Goal: Information Seeking & Learning: Learn about a topic

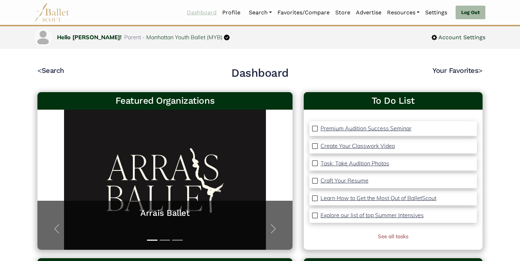
click at [202, 10] on link "Dashboard" at bounding box center [201, 12] width 35 height 15
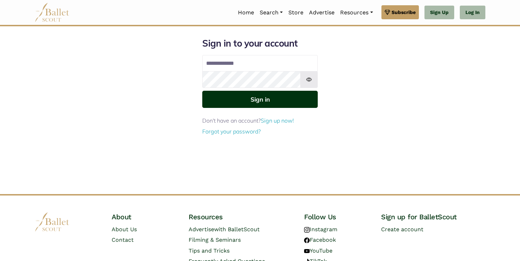
type input "**********"
click at [277, 96] on button "Sign in" at bounding box center [259, 99] width 115 height 17
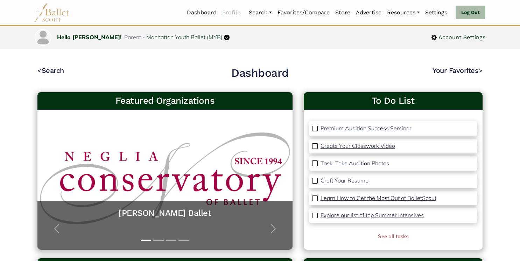
click at [223, 11] on link "Profile" at bounding box center [231, 12] width 24 height 15
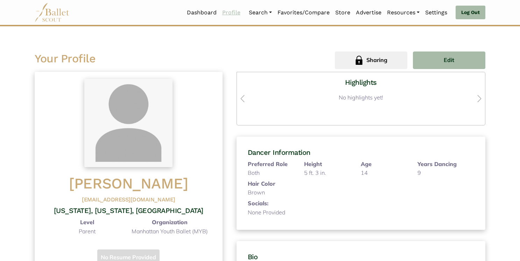
click at [232, 12] on link "Profile" at bounding box center [231, 12] width 24 height 15
click at [203, 14] on link "Dashboard" at bounding box center [201, 12] width 35 height 15
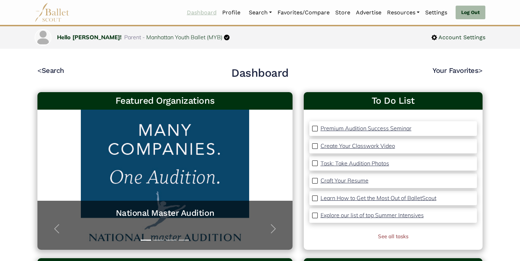
click at [204, 12] on link "Dashboard" at bounding box center [201, 12] width 35 height 15
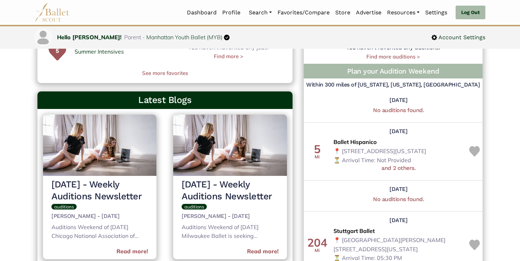
scroll to position [242, 0]
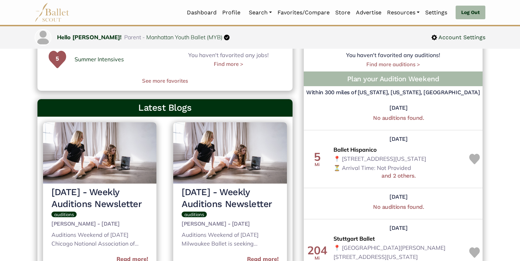
click at [400, 175] on h5 "and 2 others." at bounding box center [398, 175] width 130 height 7
click at [355, 149] on span "Ballet Hispanico" at bounding box center [355, 149] width 44 height 9
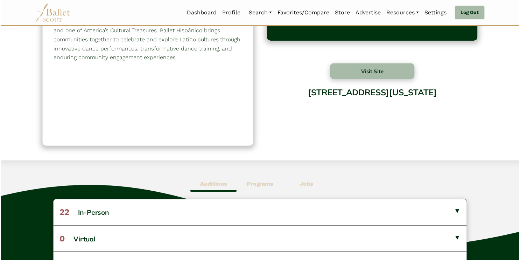
scroll to position [119, 0]
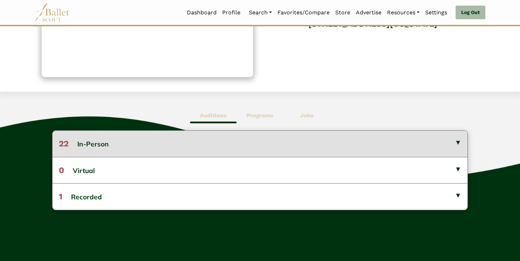
click at [225, 142] on button "22 In-Person" at bounding box center [259, 144] width 415 height 26
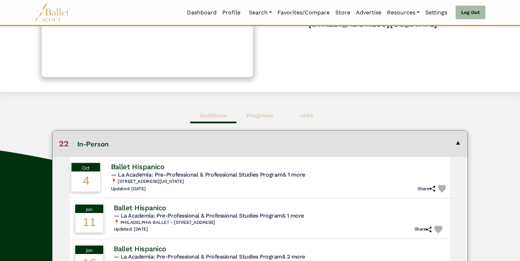
click at [198, 174] on span "— La Academia: Pre-Professional & Professional Studies Program & 1 more" at bounding box center [208, 174] width 194 height 7
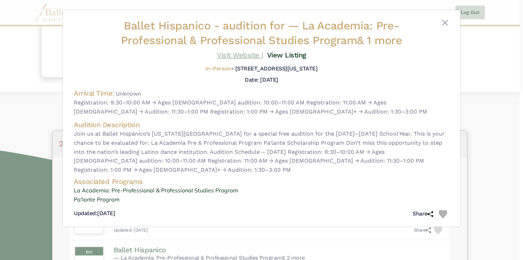
click at [241, 56] on link "Visit Website |" at bounding box center [240, 55] width 47 height 8
click at [442, 213] on img at bounding box center [443, 214] width 8 height 8
click at [445, 21] on button "Close" at bounding box center [445, 23] width 8 height 8
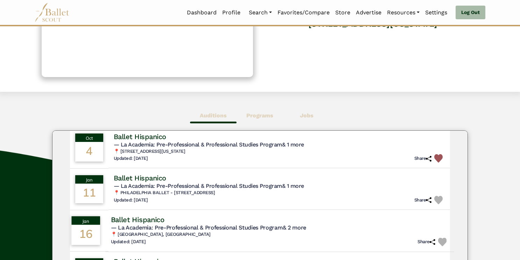
scroll to position [0, 0]
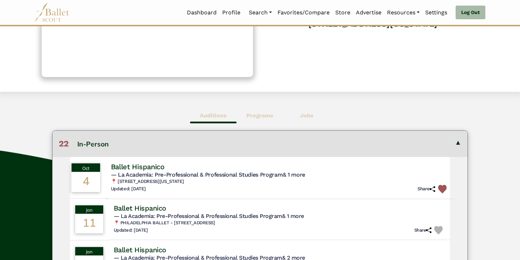
click at [440, 191] on img at bounding box center [442, 188] width 8 height 8
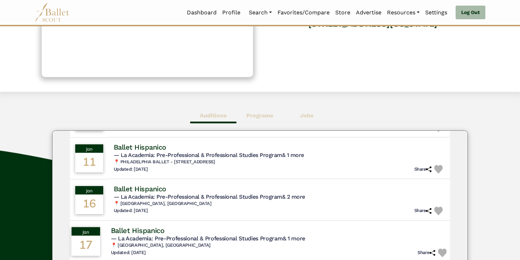
scroll to position [64, 0]
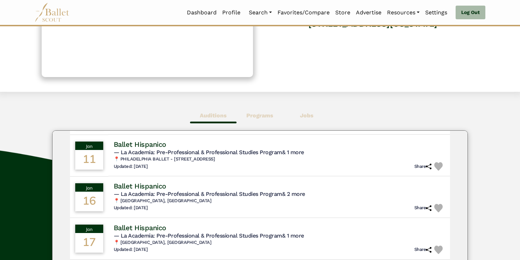
click at [264, 117] on b "Programs" at bounding box center [259, 115] width 27 height 7
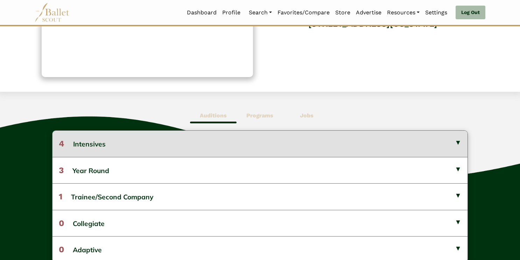
click at [214, 143] on button "4 Intensives" at bounding box center [259, 144] width 415 height 26
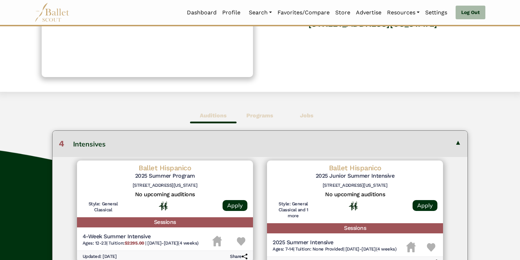
scroll to position [12, 0]
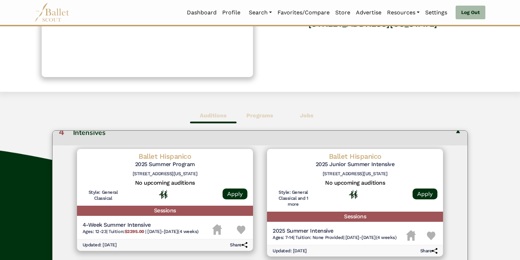
click at [241, 230] on img at bounding box center [241, 229] width 8 height 8
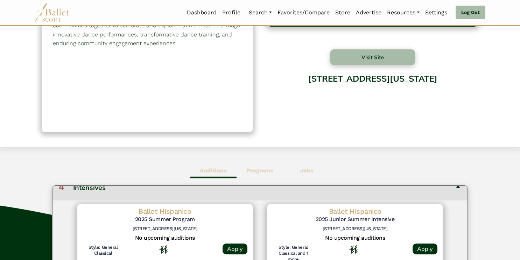
scroll to position [0, 0]
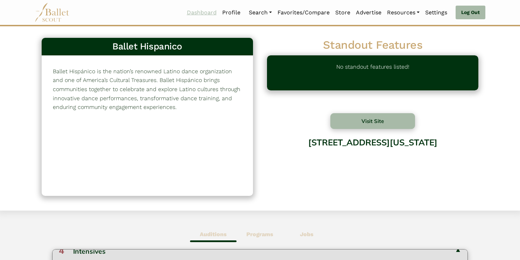
click at [197, 12] on link "Dashboard" at bounding box center [201, 12] width 35 height 15
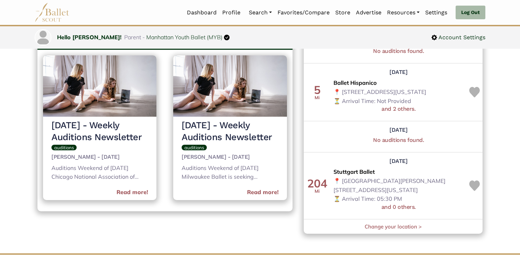
scroll to position [315, 0]
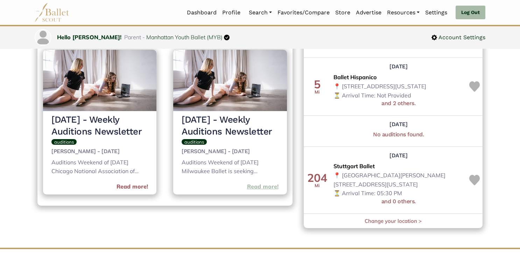
click at [265, 185] on link "Read more!" at bounding box center [262, 186] width 31 height 9
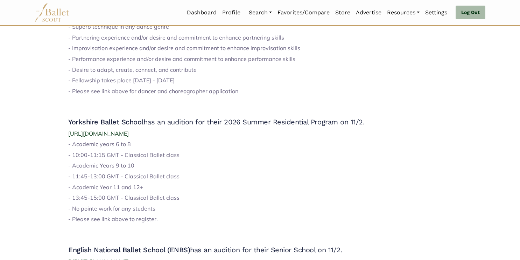
scroll to position [603, 0]
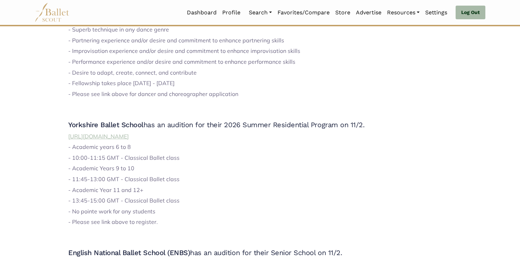
click at [129, 135] on span "https://www.ybss.co.uk/auditions/scholarshipbirmingham" at bounding box center [98, 136] width 61 height 7
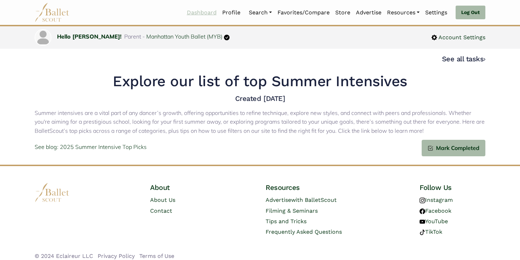
click at [195, 13] on link "Dashboard" at bounding box center [201, 12] width 35 height 15
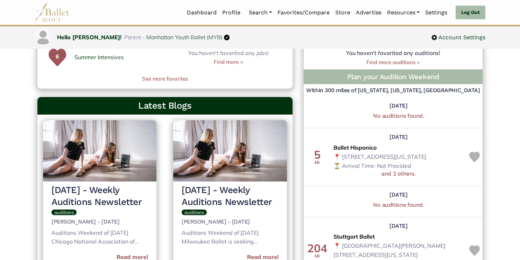
scroll to position [254, 0]
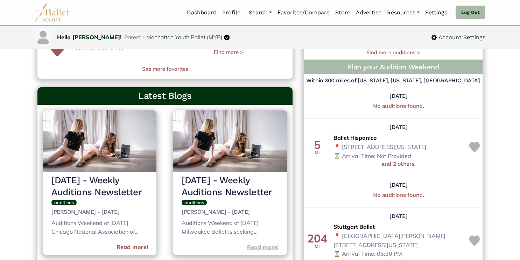
click at [260, 250] on link "Read more!" at bounding box center [262, 246] width 31 height 9
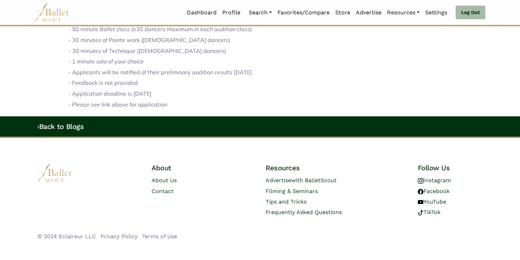
scroll to position [881, 0]
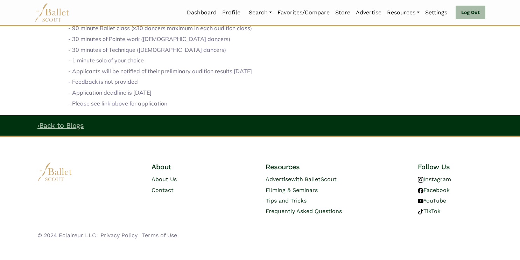
click at [52, 127] on link "‹ Back to Blogs" at bounding box center [60, 125] width 46 height 8
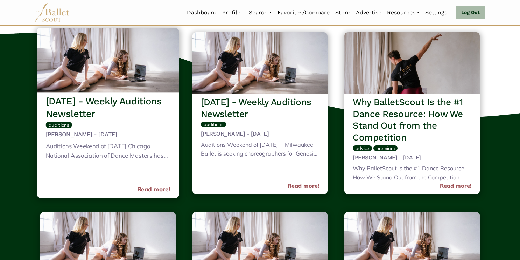
scroll to position [77, 0]
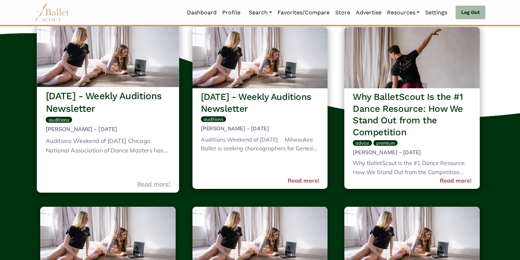
click at [158, 184] on link "Read more!" at bounding box center [153, 183] width 33 height 9
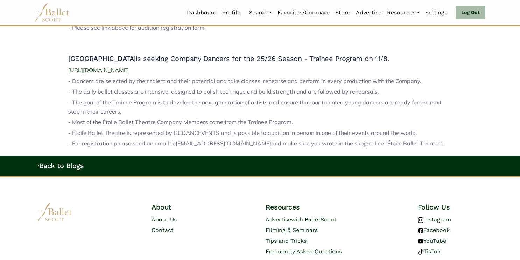
scroll to position [734, 0]
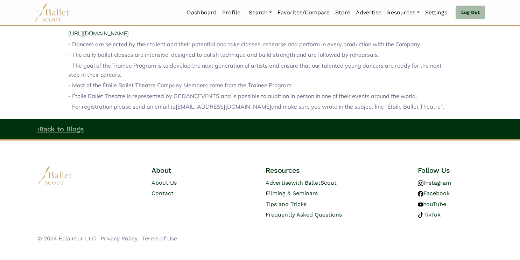
click at [61, 125] on link "‹ Back to Blogs" at bounding box center [60, 129] width 46 height 8
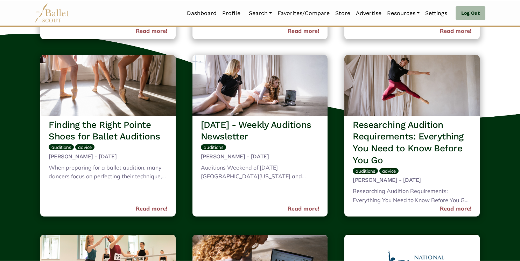
scroll to position [395, 0]
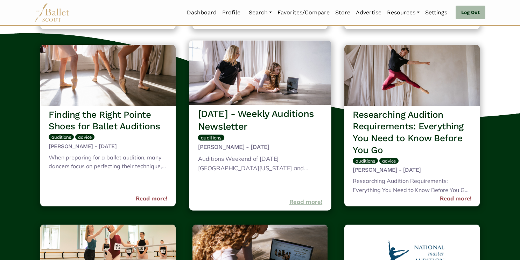
click at [305, 201] on link "Read more!" at bounding box center [305, 201] width 33 height 9
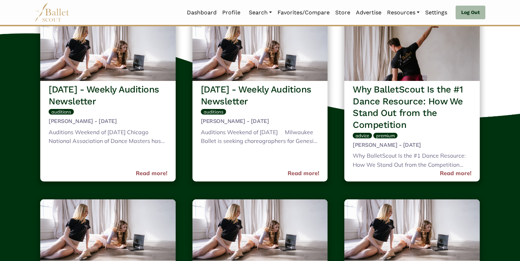
scroll to position [0, 0]
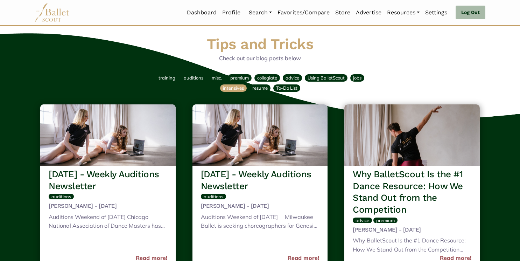
click at [233, 89] on span "intensives" at bounding box center [233, 88] width 21 height 6
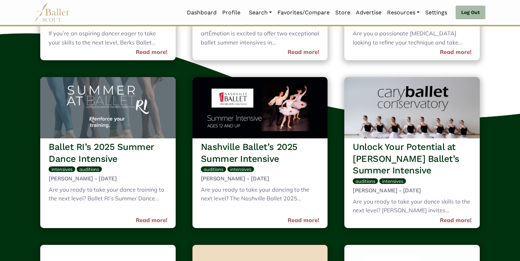
scroll to position [81, 0]
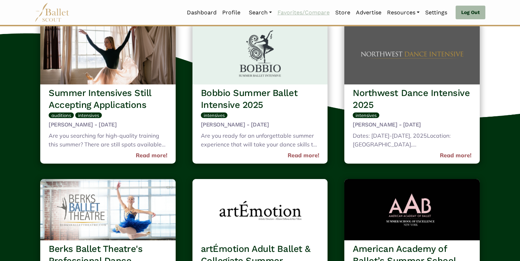
click at [308, 14] on link "Favorites/Compare" at bounding box center [304, 12] width 58 height 15
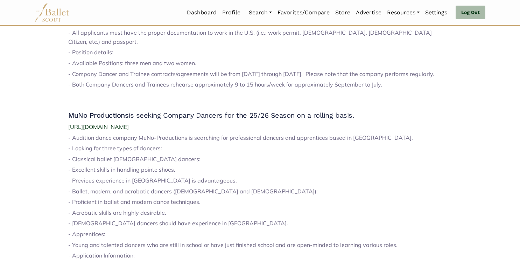
scroll to position [1028, 0]
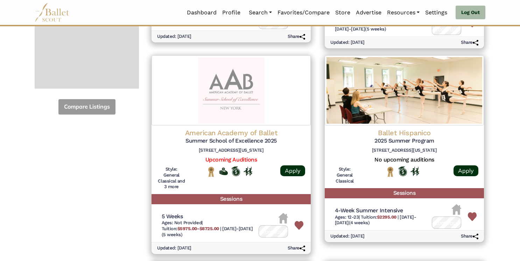
scroll to position [258, 0]
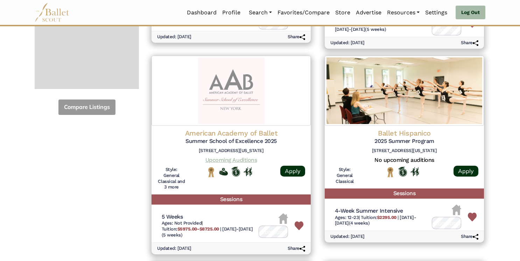
click at [238, 157] on link "Upcoming Auditions" at bounding box center [230, 159] width 51 height 7
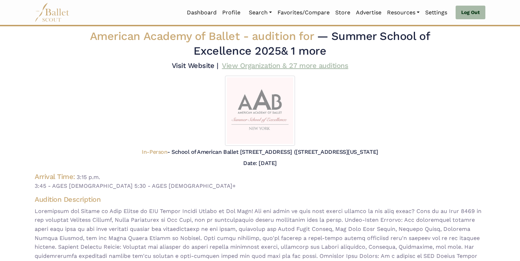
click at [296, 66] on link "View Organization & 27 more auditions" at bounding box center [285, 65] width 126 height 8
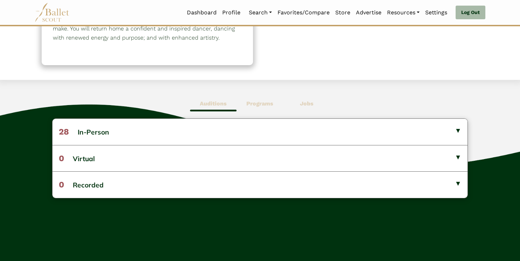
scroll to position [131, 0]
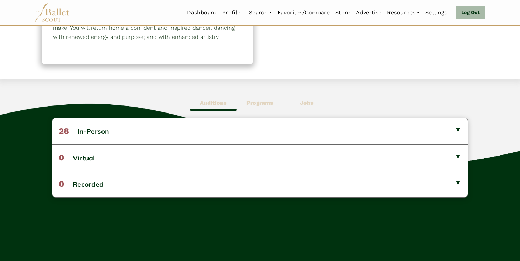
click at [259, 104] on b "Programs" at bounding box center [259, 102] width 27 height 7
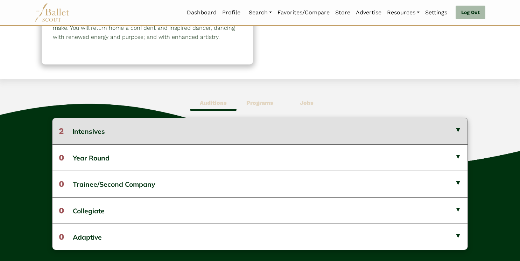
click at [217, 131] on button "2 Intensives" at bounding box center [259, 131] width 415 height 26
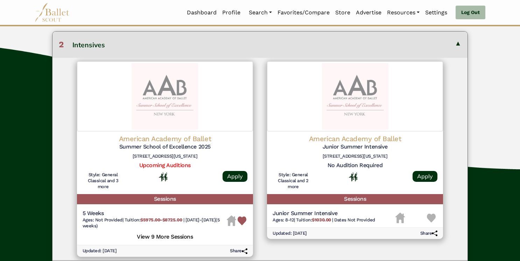
scroll to position [216, 0]
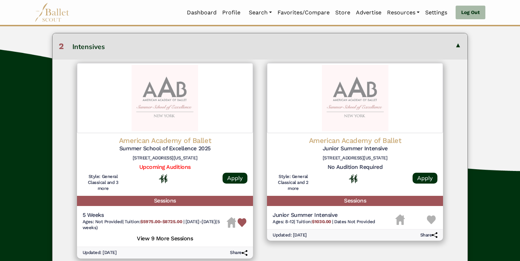
click at [179, 238] on h5 "View 9 More Sessions" at bounding box center [165, 237] width 165 height 9
click at [176, 239] on h5 "View 9 More Sessions" at bounding box center [165, 237] width 165 height 9
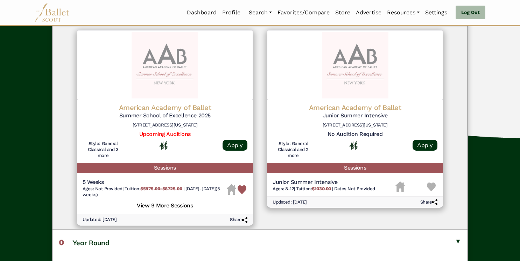
scroll to position [249, 0]
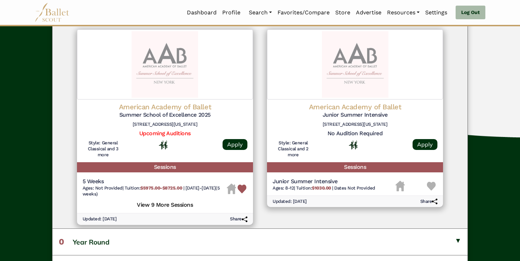
click at [157, 205] on h5 "View 9 More Sessions" at bounding box center [165, 203] width 165 height 9
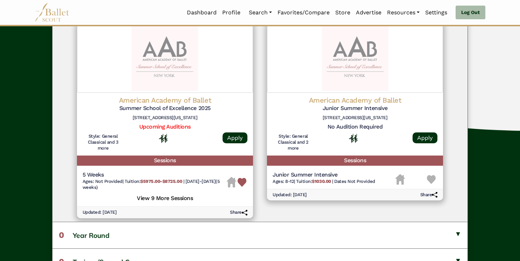
scroll to position [256, 0]
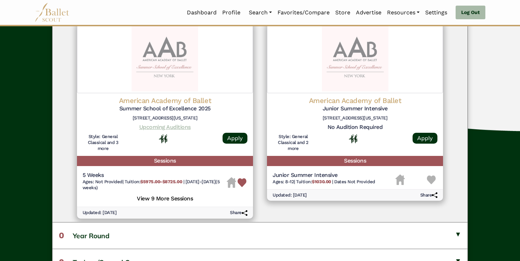
click at [160, 125] on link "Upcoming Auditions" at bounding box center [164, 127] width 51 height 7
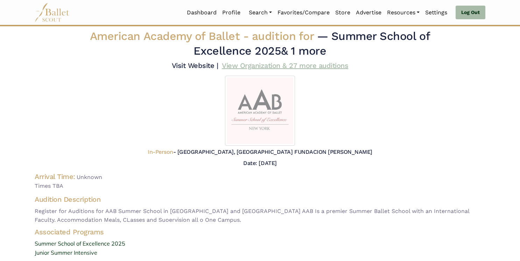
click at [298, 63] on link "View Organization & 27 more auditions" at bounding box center [285, 65] width 126 height 8
click at [210, 6] on link "Dashboard" at bounding box center [201, 12] width 35 height 15
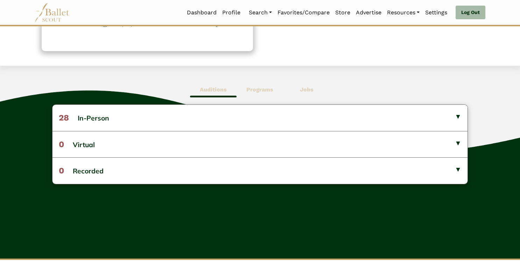
scroll to position [142, 0]
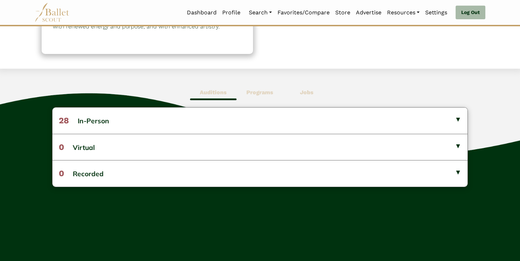
click at [307, 93] on b "Jobs" at bounding box center [307, 92] width 14 height 7
click at [268, 91] on b "Programs" at bounding box center [259, 92] width 27 height 7
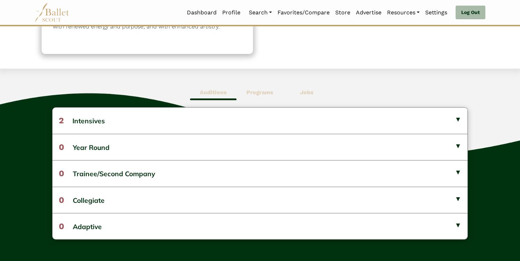
click at [217, 93] on b "Auditions" at bounding box center [213, 92] width 27 height 7
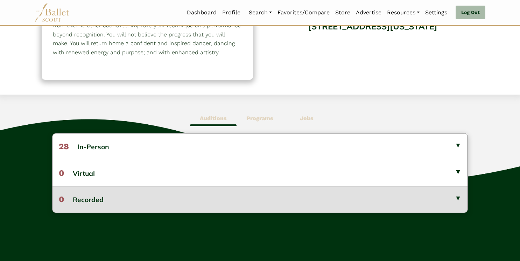
scroll to position [109, 0]
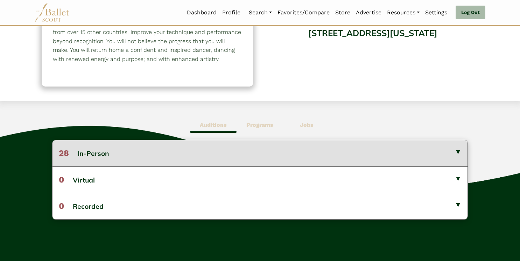
click at [192, 160] on button "28 In-Person" at bounding box center [259, 153] width 415 height 26
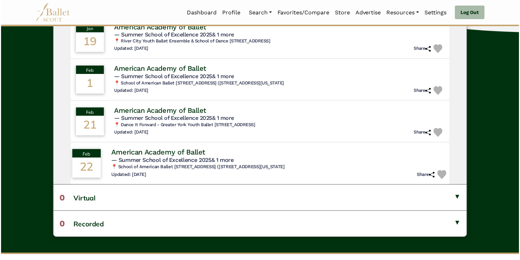
scroll to position [361, 0]
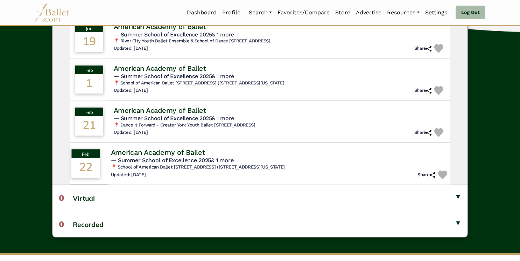
click at [439, 171] on img at bounding box center [442, 174] width 9 height 9
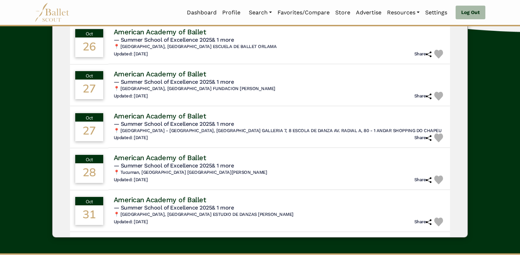
scroll to position [0, 0]
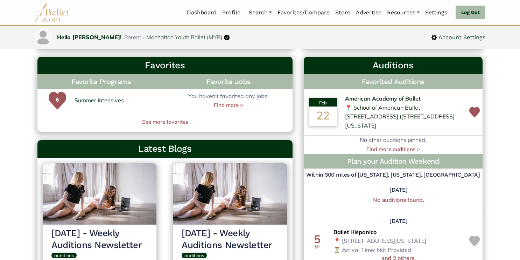
scroll to position [197, 0]
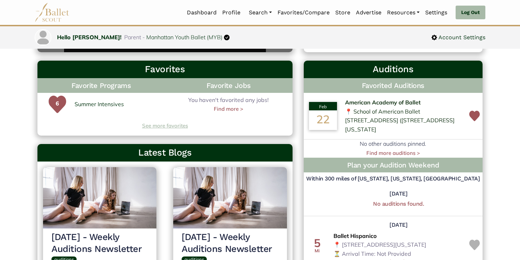
click at [167, 127] on link "See more favorites" at bounding box center [164, 125] width 255 height 8
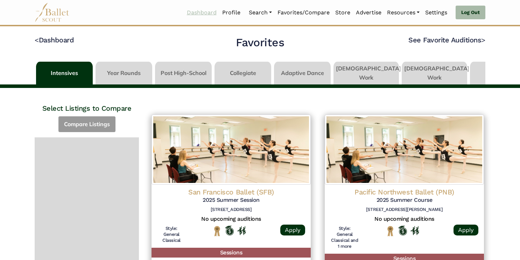
click at [201, 15] on link "Dashboard" at bounding box center [201, 12] width 35 height 15
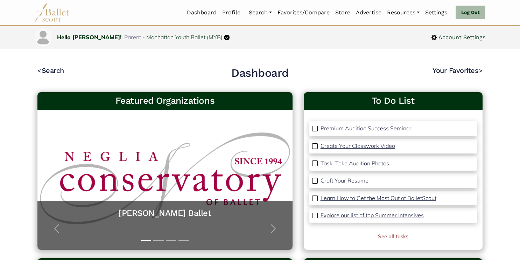
click at [362, 164] on p "Task: Take Audition Photos" at bounding box center [354, 163] width 69 height 7
click at [360, 217] on p "Explore our list of top Summer Intensives" at bounding box center [371, 214] width 103 height 7
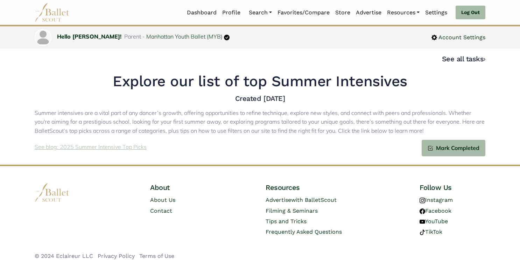
click at [122, 150] on p "See blog: 2025 Summer Intensive Top Picks" at bounding box center [91, 146] width 112 height 9
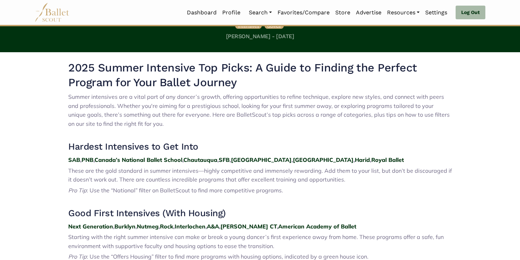
scroll to position [189, 0]
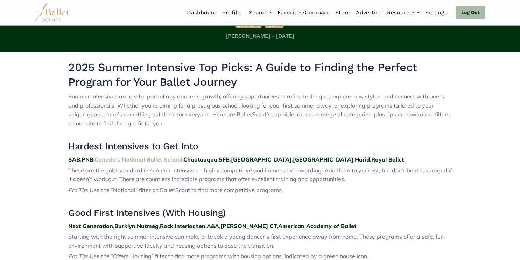
click at [146, 161] on strong "Canada’s National Ballet School" at bounding box center [138, 159] width 88 height 7
click at [206, 160] on strong "Chautauqua" at bounding box center [200, 159] width 34 height 7
click at [230, 159] on strong "SFB" at bounding box center [224, 159] width 11 height 7
click at [251, 160] on strong "Houston" at bounding box center [261, 159] width 61 height 7
click at [293, 161] on strong "Miami" at bounding box center [323, 159] width 61 height 7
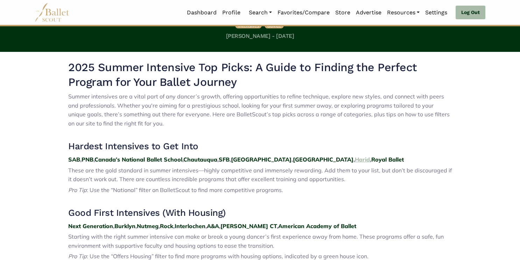
click at [355, 160] on strong "Harid" at bounding box center [362, 159] width 15 height 7
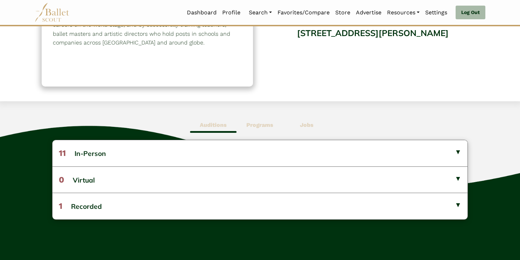
scroll to position [112, 0]
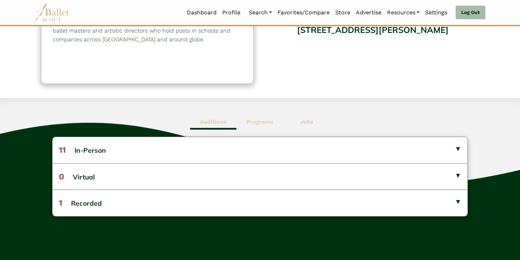
click at [259, 121] on b "Programs" at bounding box center [259, 121] width 27 height 7
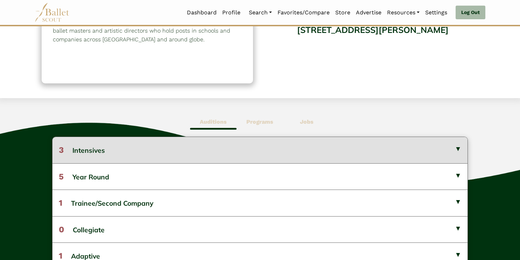
click at [230, 146] on button "3 Intensives" at bounding box center [259, 150] width 415 height 26
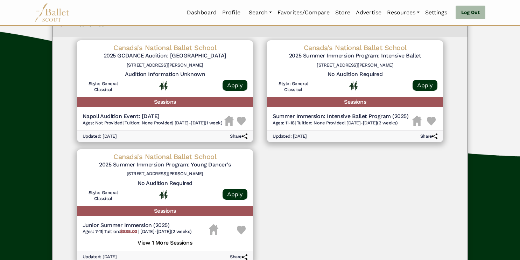
scroll to position [3, 0]
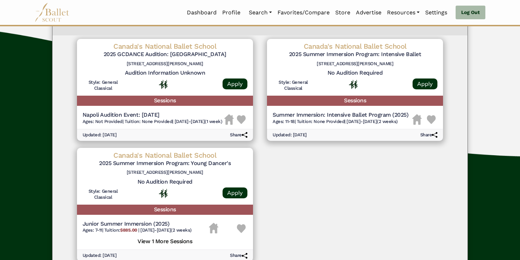
click at [427, 120] on img at bounding box center [431, 119] width 9 height 9
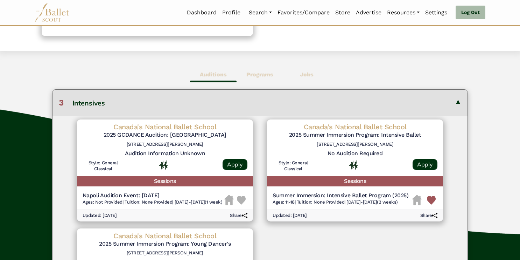
scroll to position [0, 0]
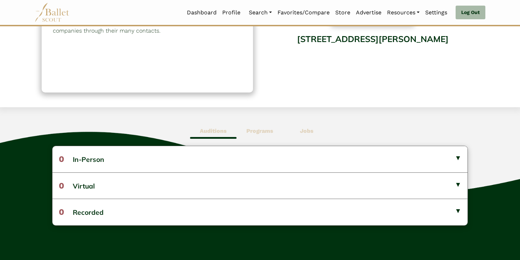
scroll to position [106, 0]
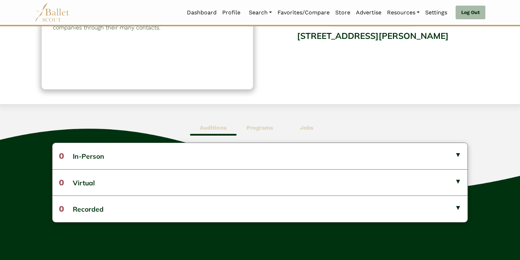
click at [265, 122] on span "Programs" at bounding box center [260, 128] width 47 height 16
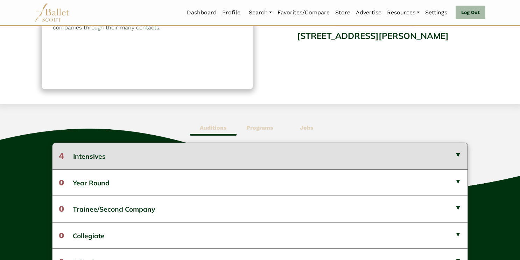
click at [230, 155] on button "4 Intensives" at bounding box center [259, 156] width 415 height 26
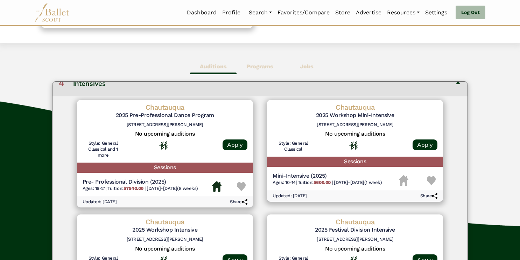
scroll to position [0, 0]
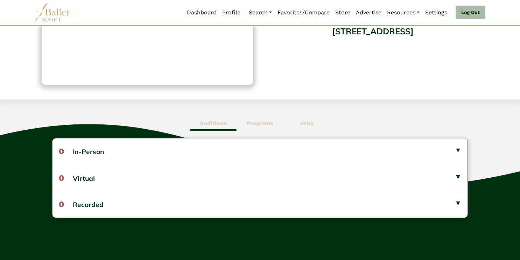
scroll to position [112, 0]
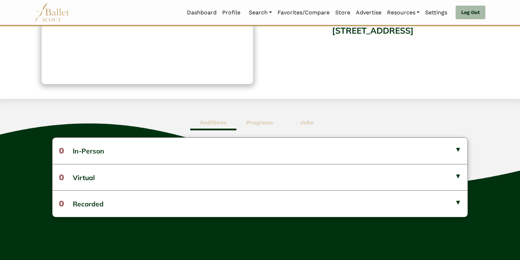
click at [261, 125] on b "Programs" at bounding box center [259, 122] width 27 height 7
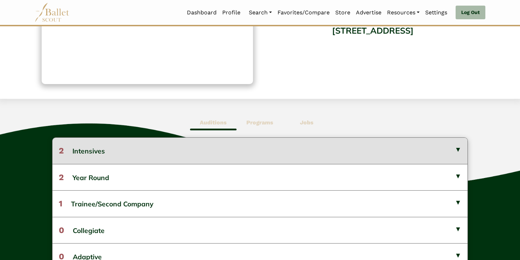
click at [241, 150] on button "2 Intensives" at bounding box center [259, 150] width 415 height 26
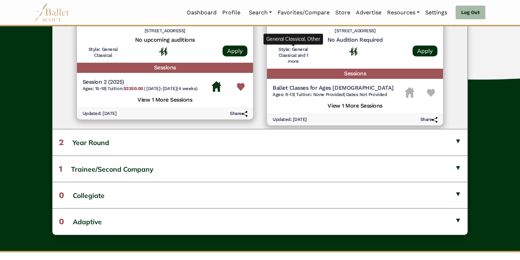
scroll to position [275, 0]
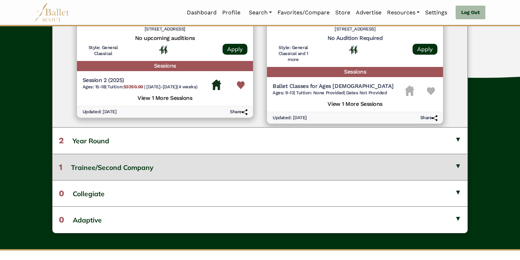
click at [145, 171] on button "1 Trainee/Second Company" at bounding box center [259, 167] width 415 height 26
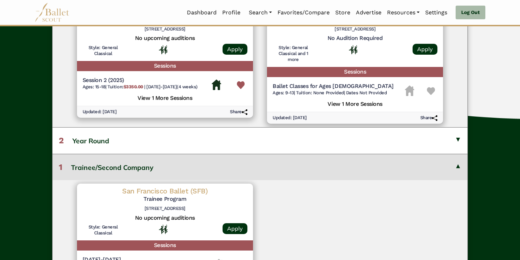
click at [157, 170] on button "1 Trainee/Second Company" at bounding box center [259, 167] width 415 height 26
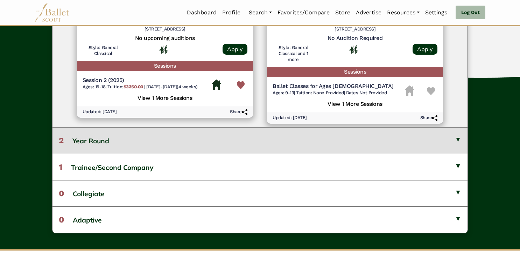
click at [186, 140] on button "2 Year Round" at bounding box center [259, 140] width 415 height 26
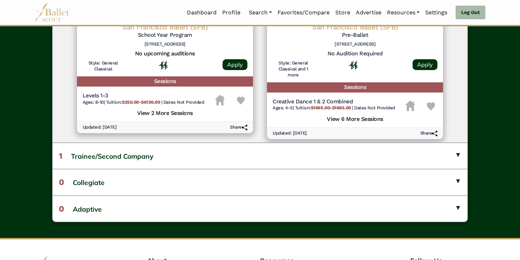
scroll to position [0, 0]
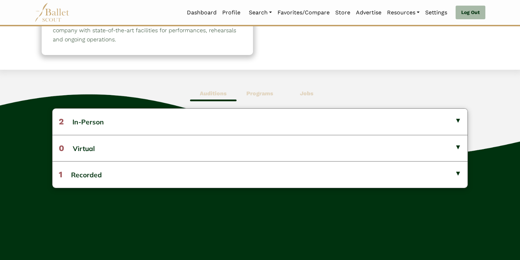
scroll to position [141, 0]
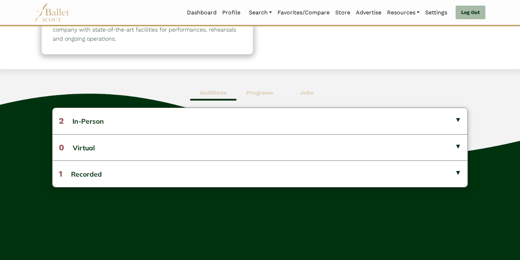
click at [265, 91] on b "Programs" at bounding box center [259, 92] width 27 height 7
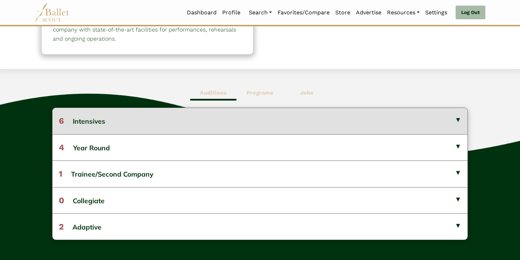
click at [235, 122] on button "6 Intensives" at bounding box center [259, 121] width 415 height 26
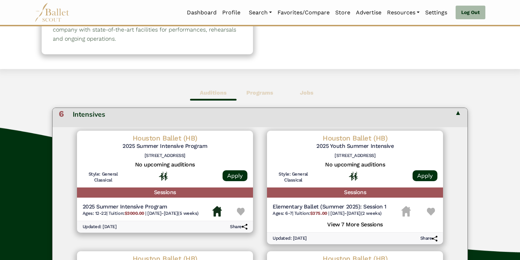
scroll to position [8, 0]
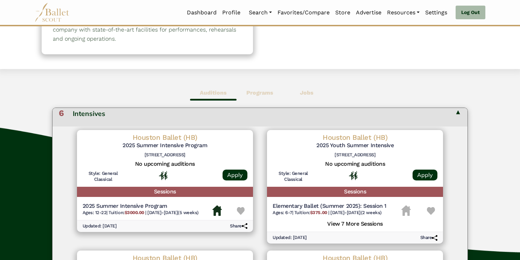
click at [239, 211] on img at bounding box center [241, 211] width 8 height 8
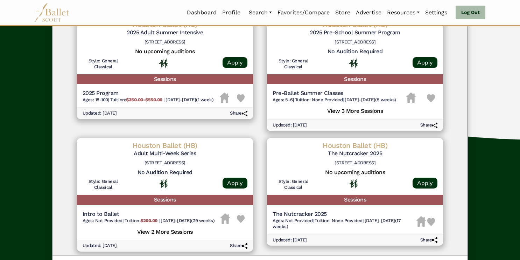
scroll to position [0, 0]
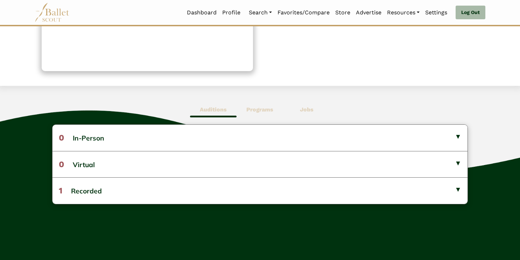
scroll to position [127, 0]
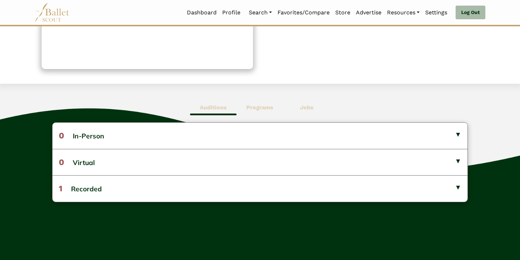
click at [261, 103] on span "Programs" at bounding box center [260, 107] width 47 height 16
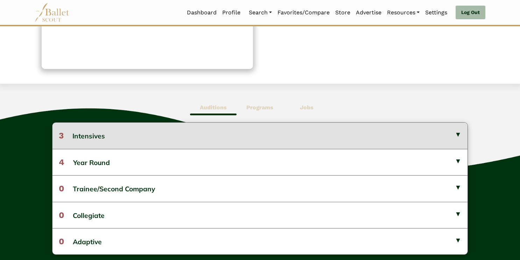
click at [226, 134] on button "3 Intensives" at bounding box center [259, 135] width 415 height 26
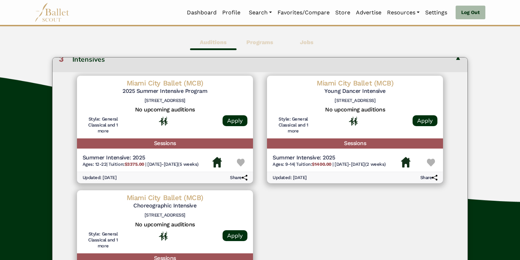
scroll to position [192, 0]
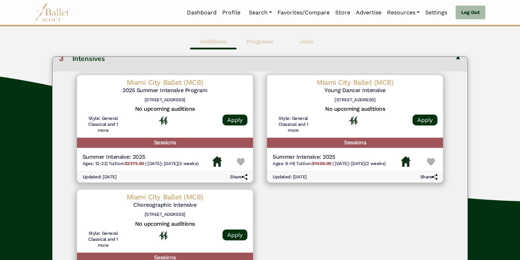
click at [428, 163] on img at bounding box center [431, 162] width 8 height 8
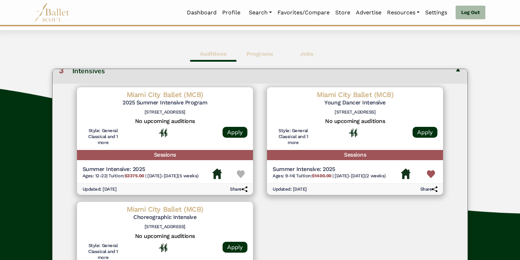
scroll to position [0, 0]
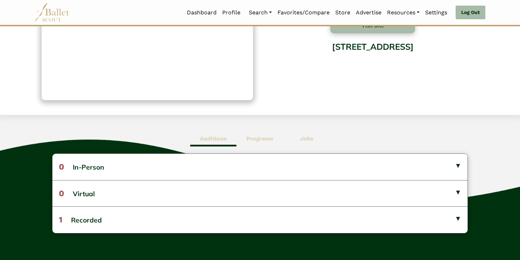
scroll to position [101, 0]
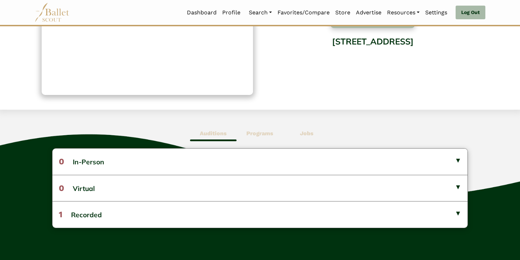
click at [262, 133] on b "Programs" at bounding box center [259, 133] width 27 height 7
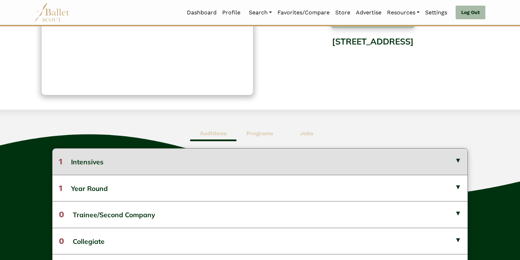
click at [231, 160] on button "1 Intensives" at bounding box center [259, 161] width 415 height 26
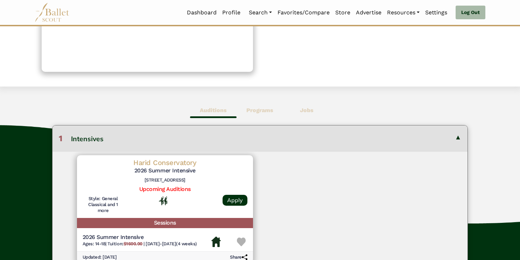
scroll to position [132, 0]
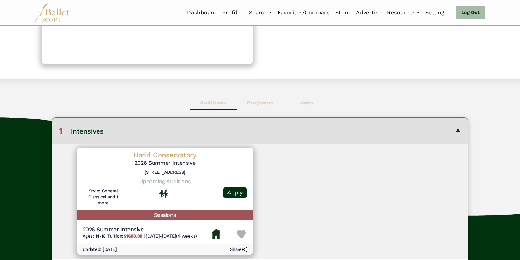
click at [169, 180] on link "Upcoming Auditions" at bounding box center [164, 181] width 51 height 7
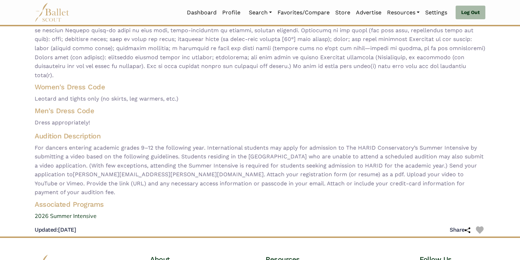
scroll to position [102, 0]
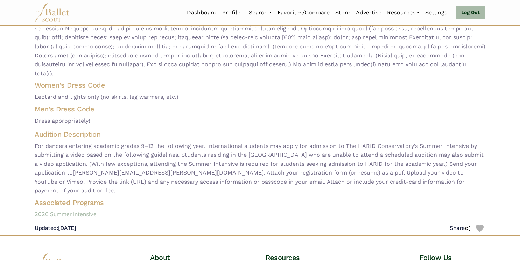
click at [70, 210] on link "2026 Summer Intensive" at bounding box center [260, 214] width 462 height 9
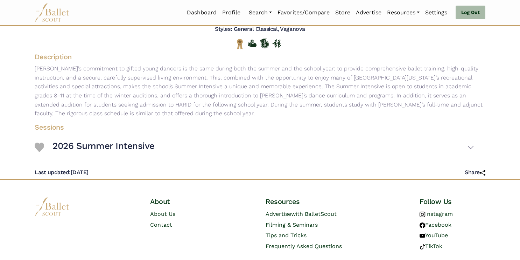
scroll to position [78, 0]
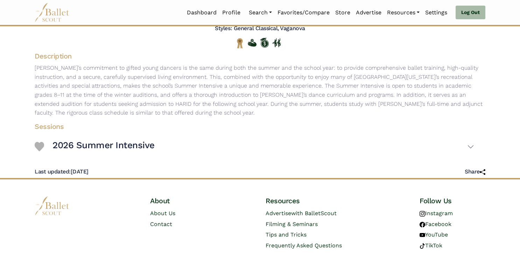
click at [36, 146] on img at bounding box center [39, 146] width 9 height 9
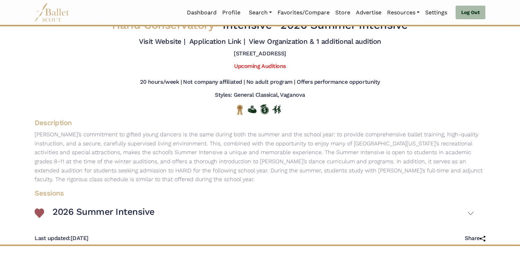
scroll to position [0, 0]
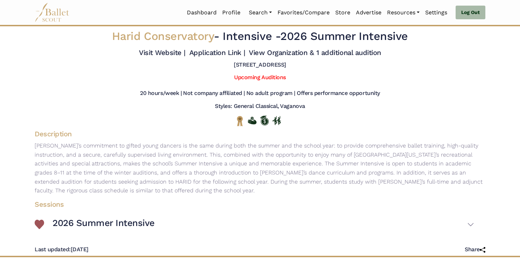
click at [36, 222] on img at bounding box center [39, 223] width 9 height 9
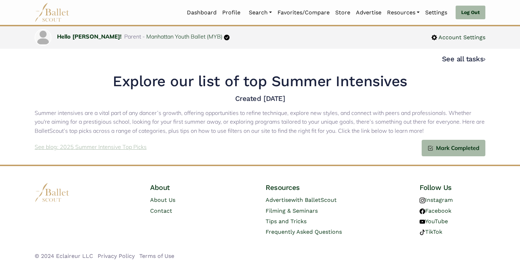
click at [93, 149] on p "See blog: 2025 Summer Intensive Top Picks" at bounding box center [91, 146] width 112 height 9
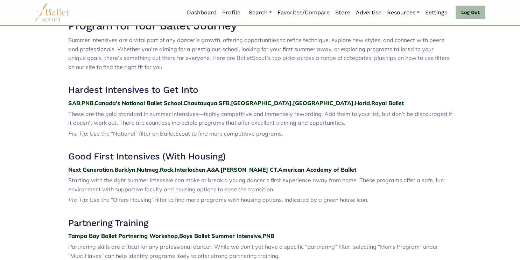
scroll to position [245, 0]
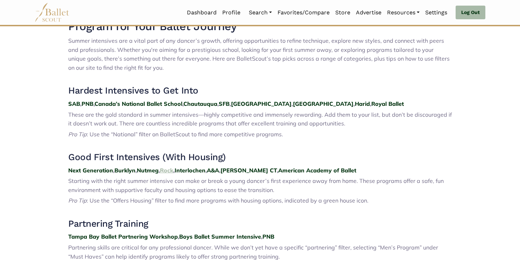
click at [171, 170] on strong "Rock" at bounding box center [166, 170] width 13 height 7
click at [219, 172] on strong "A&A" at bounding box center [213, 170] width 12 height 7
click at [194, 170] on strong "Interlochen" at bounding box center [190, 170] width 31 height 7
click at [250, 171] on strong "[PERSON_NAME] CT" at bounding box center [248, 170] width 56 height 7
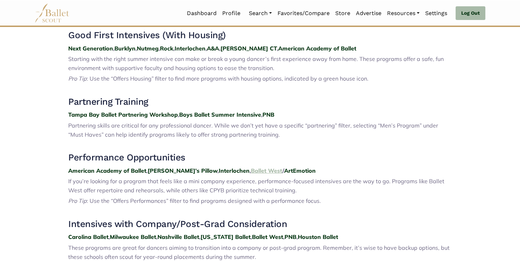
scroll to position [368, 0]
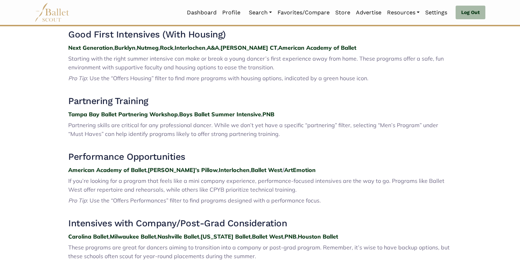
click at [243, 174] on p "American Academy of Ballet , [PERSON_NAME]’s Pillow , Interlochen , Ballet West…" at bounding box center [259, 169] width 383 height 9
click at [251, 169] on strong "Ballet West" at bounding box center [266, 169] width 31 height 7
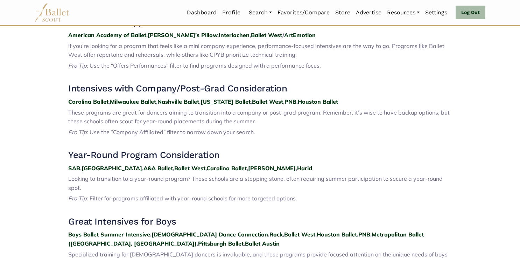
scroll to position [503, 0]
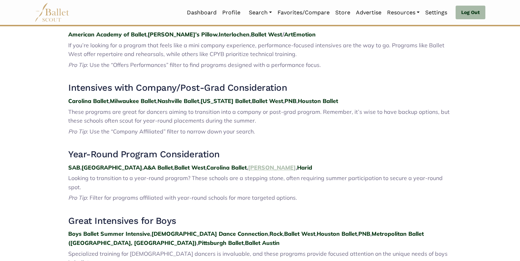
click at [248, 164] on strong "Ellison" at bounding box center [272, 167] width 48 height 7
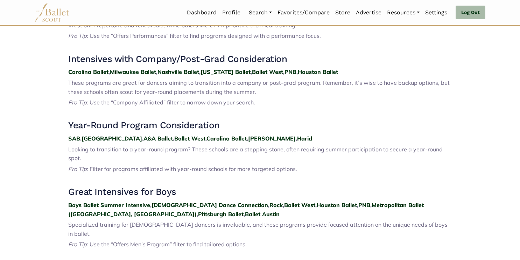
scroll to position [533, 0]
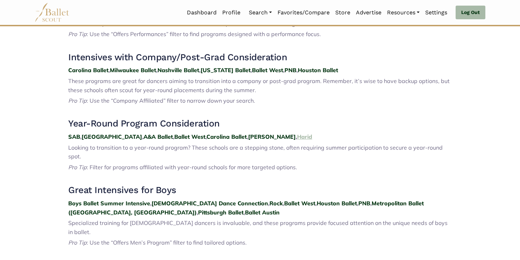
click at [297, 136] on strong "Harid" at bounding box center [304, 136] width 15 height 7
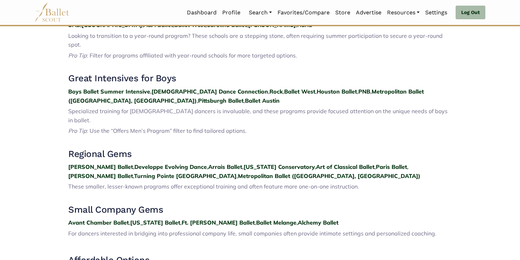
scroll to position [654, 0]
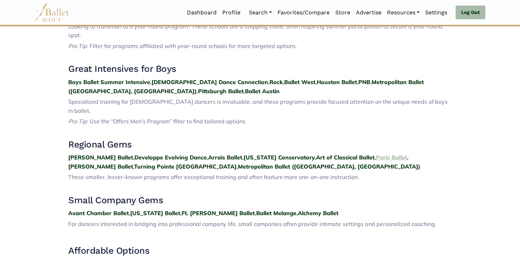
click at [376, 154] on strong "Paris Ballet" at bounding box center [391, 157] width 31 height 7
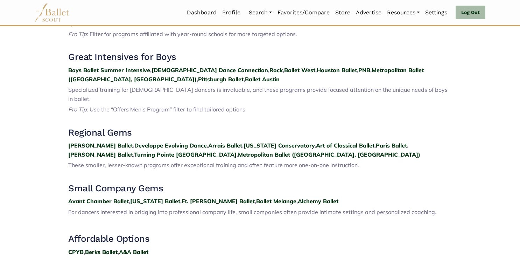
scroll to position [667, 0]
click at [316, 141] on strong "Art of Classical Ballet" at bounding box center [345, 144] width 58 height 7
click at [133, 150] on strong "DeCruz Ballet" at bounding box center [100, 153] width 65 height 7
click at [88, 141] on strong "Neglia Ballet" at bounding box center [100, 144] width 65 height 7
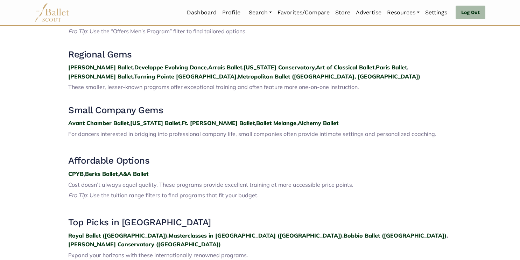
scroll to position [747, 0]
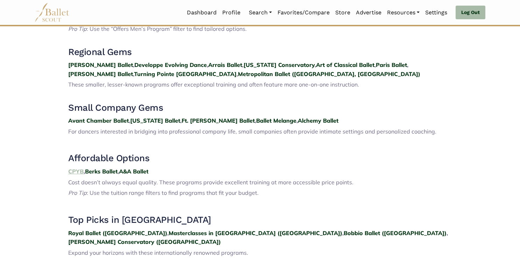
click at [77, 168] on strong "CPYB" at bounding box center [75, 171] width 15 height 7
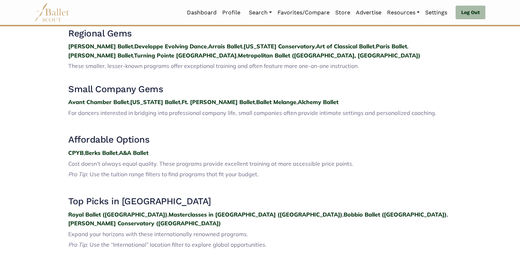
scroll to position [766, 0]
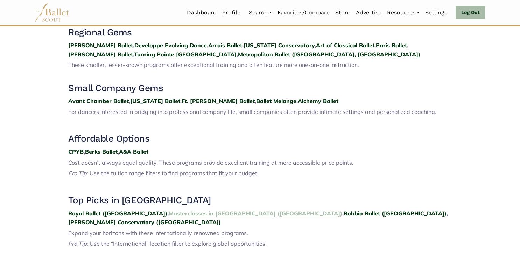
click at [172, 210] on strong "Masterclasses in Prague (Czech Republic)" at bounding box center [256, 213] width 174 height 7
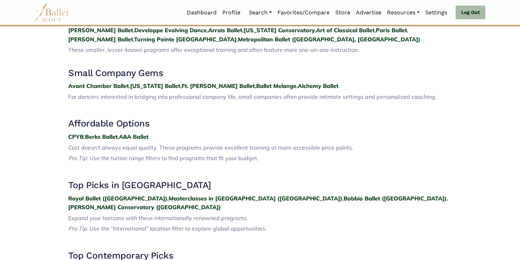
scroll to position [783, 0]
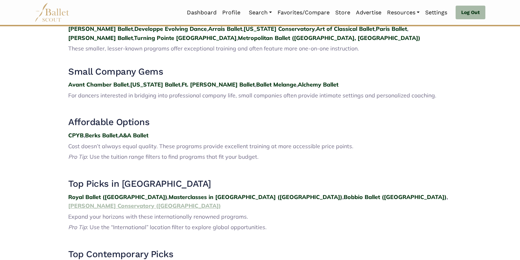
click at [221, 202] on strong "Annarella Conservatory (Portugal)" at bounding box center [144, 205] width 153 height 7
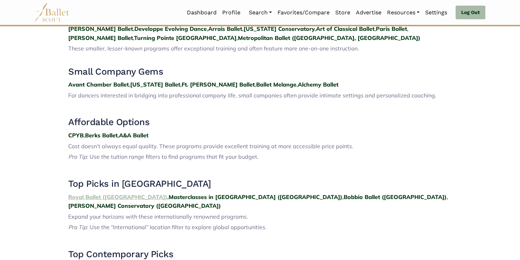
click at [87, 193] on strong "Royal Ballet (UK)" at bounding box center [117, 196] width 99 height 7
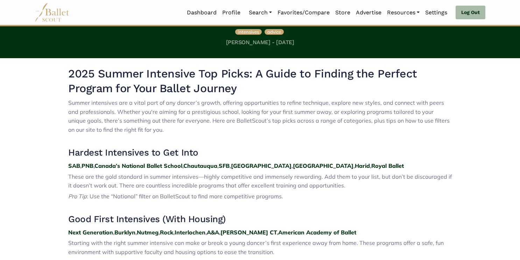
scroll to position [0, 0]
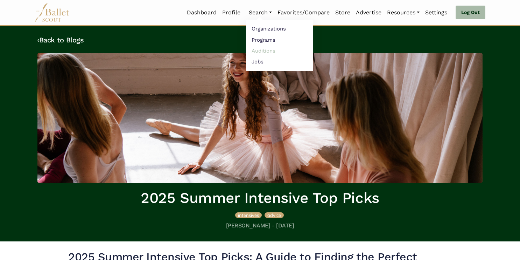
click at [258, 51] on link "Auditions" at bounding box center [279, 50] width 67 height 11
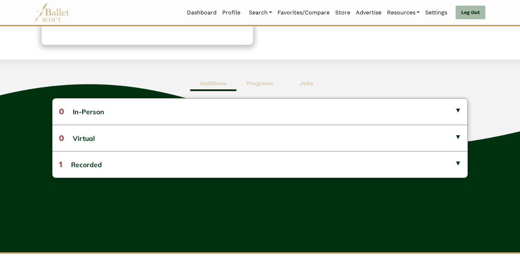
scroll to position [159, 0]
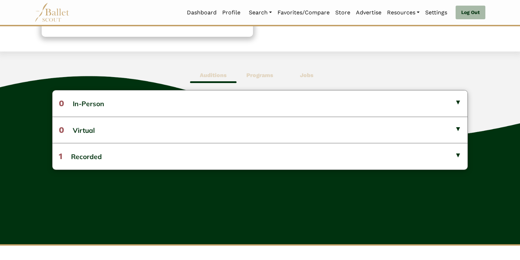
click at [258, 77] on b "Programs" at bounding box center [259, 75] width 27 height 7
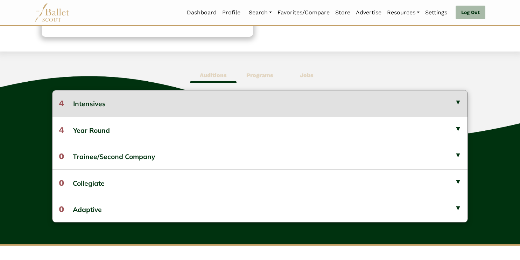
click at [227, 107] on button "4 Intensives" at bounding box center [259, 103] width 415 height 26
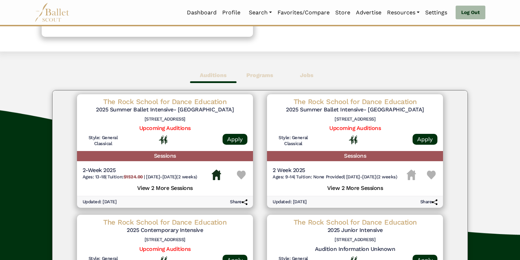
scroll to position [29, 0]
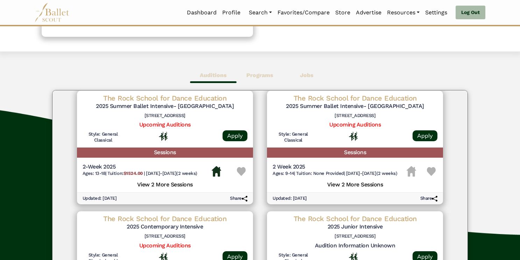
click at [237, 175] on img at bounding box center [241, 171] width 9 height 9
click at [429, 171] on img at bounding box center [431, 171] width 9 height 9
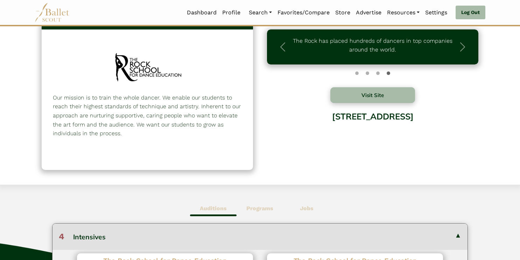
scroll to position [0, 0]
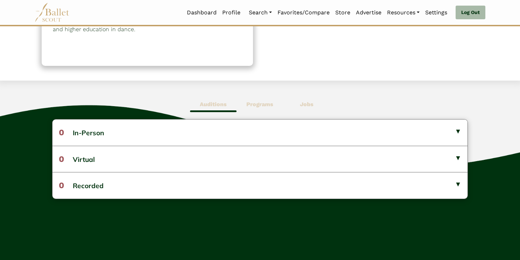
scroll to position [129, 0]
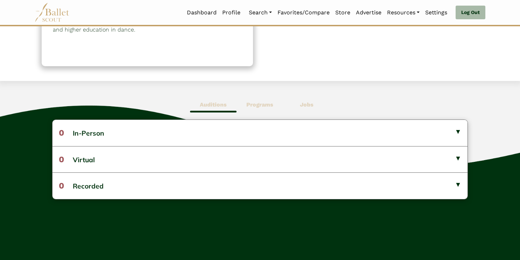
click at [260, 106] on b "Programs" at bounding box center [259, 104] width 27 height 7
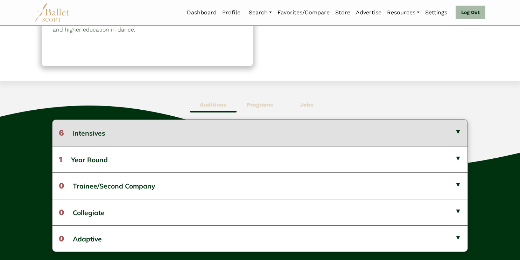
click at [238, 135] on button "6 Intensives" at bounding box center [259, 133] width 415 height 26
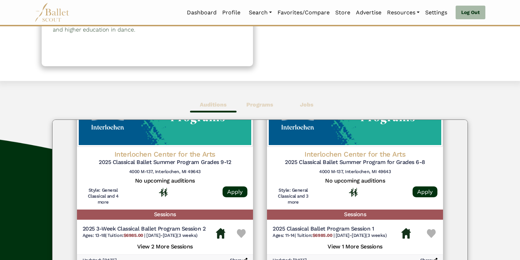
scroll to position [78, 0]
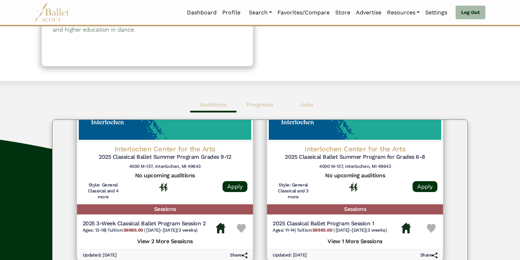
click at [234, 228] on div "2025 3-Week Classical Ballet Program Session 2 Ages: 13-18 | Tuition: $6985.00 …" at bounding box center [165, 228] width 165 height 16
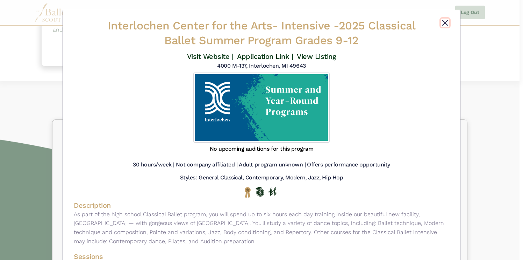
click at [444, 23] on button "Close" at bounding box center [445, 23] width 8 height 8
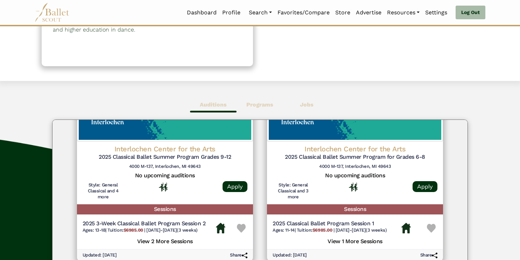
click at [240, 229] on img at bounding box center [241, 228] width 9 height 9
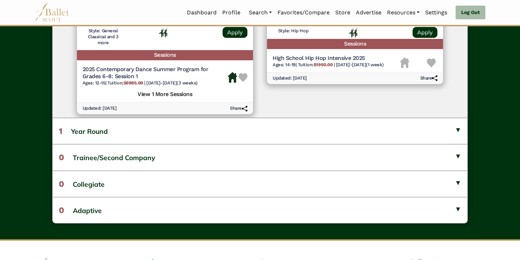
scroll to position [0, 0]
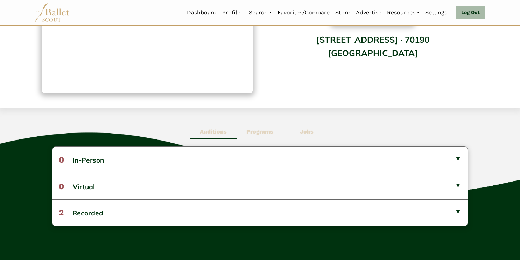
scroll to position [110, 0]
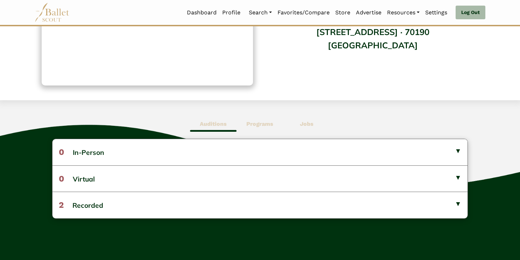
click at [267, 126] on b "Programs" at bounding box center [259, 123] width 27 height 7
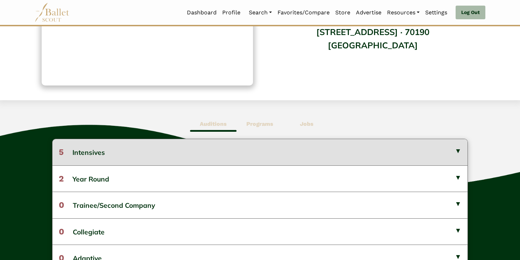
click at [234, 158] on button "5 Intensives" at bounding box center [259, 152] width 415 height 26
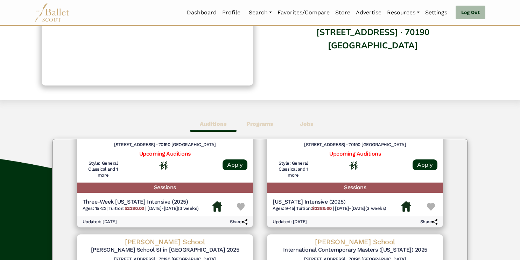
scroll to position [51, 0]
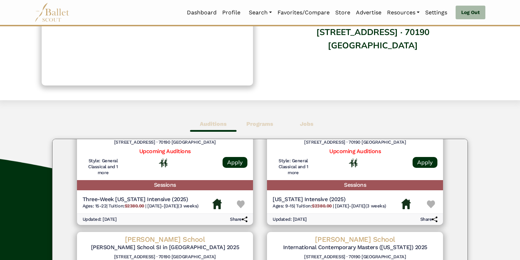
click at [428, 202] on img at bounding box center [431, 204] width 8 height 8
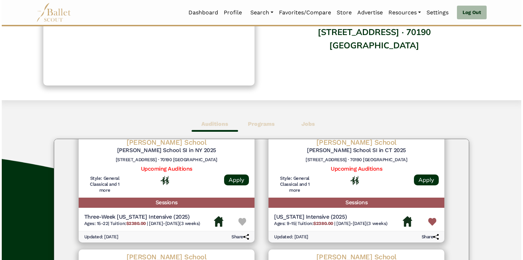
scroll to position [33, 0]
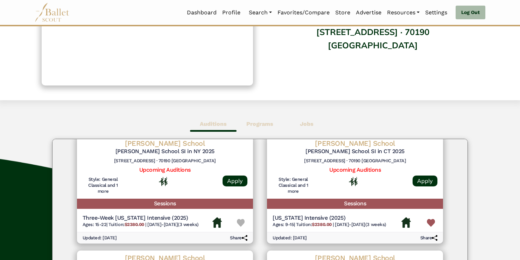
click at [368, 174] on div "John Cranko School John Cranko School SI in CT 2025 Urbanstr. 94 · 70190 Stuttg…" at bounding box center [355, 167] width 176 height 63
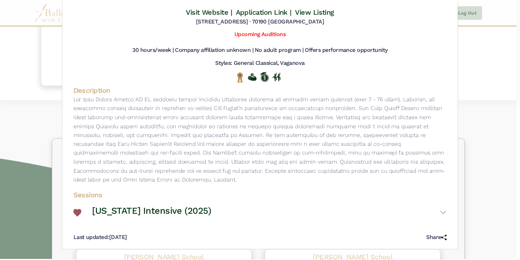
scroll to position [0, 0]
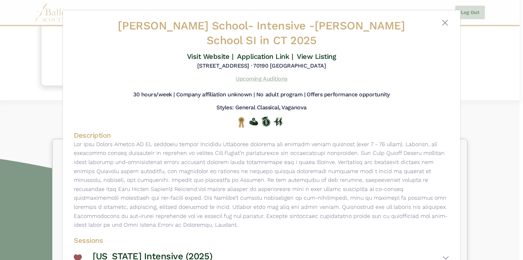
click at [262, 78] on link "Upcoming Auditions" at bounding box center [261, 78] width 51 height 7
click at [442, 25] on button "Close" at bounding box center [445, 23] width 8 height 8
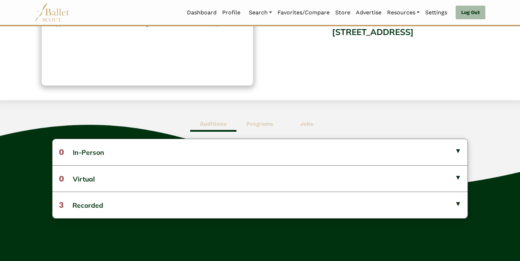
scroll to position [120, 0]
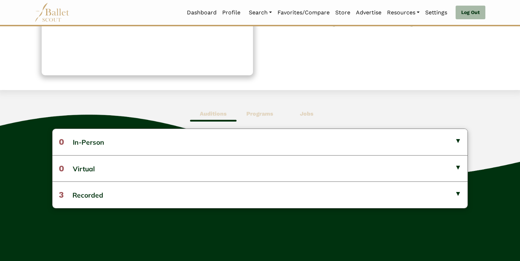
click at [262, 116] on b "Programs" at bounding box center [259, 113] width 27 height 7
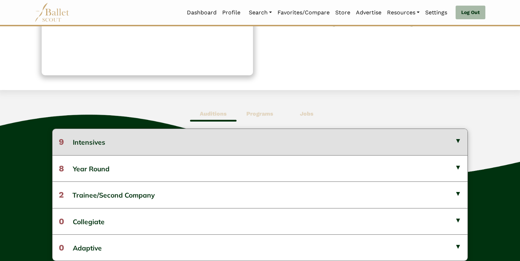
click at [133, 145] on button "9 Intensives" at bounding box center [259, 142] width 415 height 26
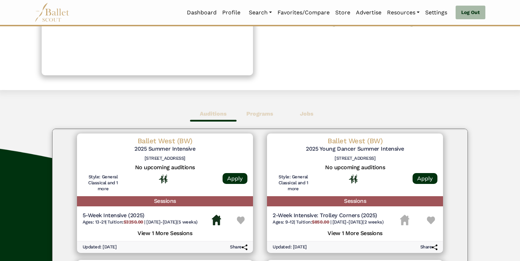
scroll to position [32, 0]
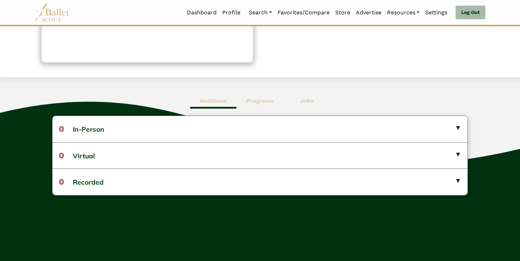
scroll to position [136, 0]
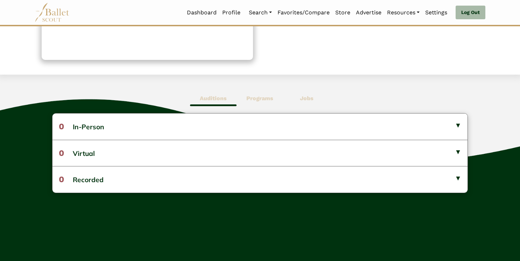
click at [257, 96] on b "Programs" at bounding box center [259, 98] width 27 height 7
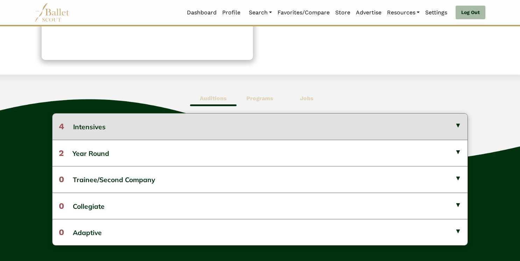
click at [247, 122] on button "4 Intensives" at bounding box center [259, 126] width 415 height 26
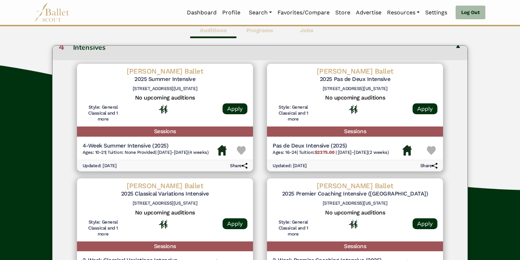
scroll to position [207, 0]
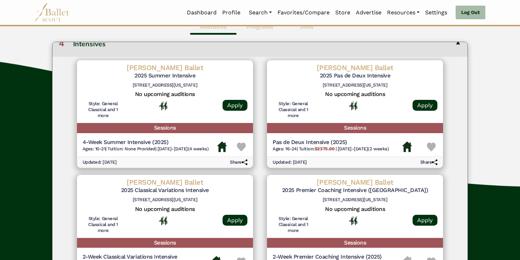
click at [239, 145] on img at bounding box center [241, 146] width 9 height 9
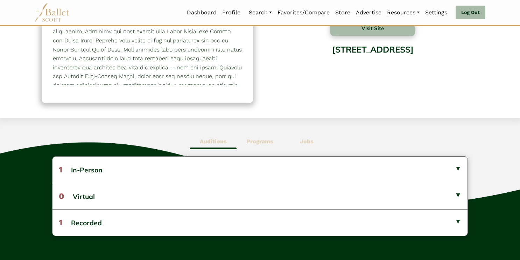
scroll to position [93, 0]
click at [264, 140] on b "Programs" at bounding box center [259, 141] width 27 height 7
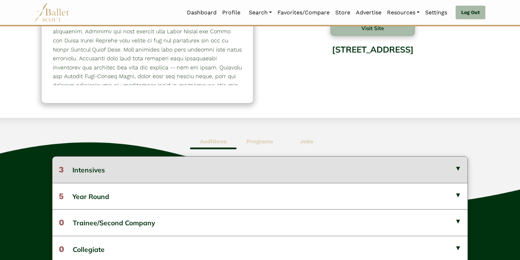
click at [165, 170] on button "3 Intensives" at bounding box center [259, 169] width 415 height 26
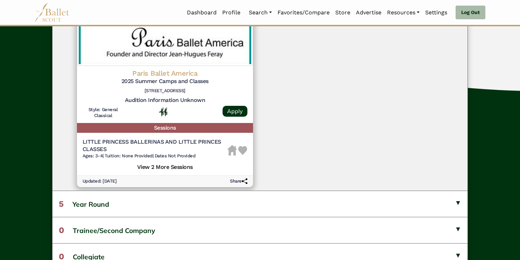
scroll to position [0, 0]
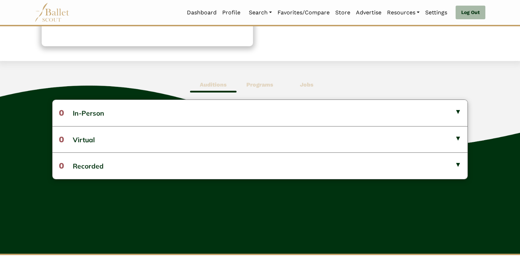
scroll to position [150, 0]
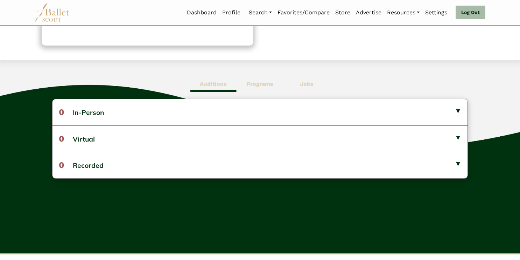
click at [259, 83] on b "Programs" at bounding box center [259, 83] width 27 height 7
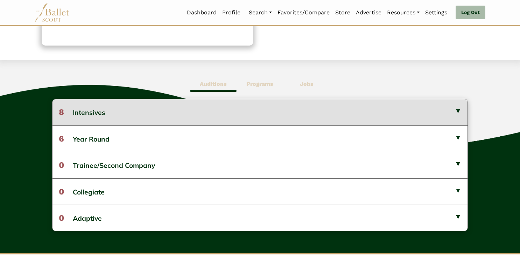
click at [224, 109] on button "8 Intensives" at bounding box center [259, 112] width 415 height 26
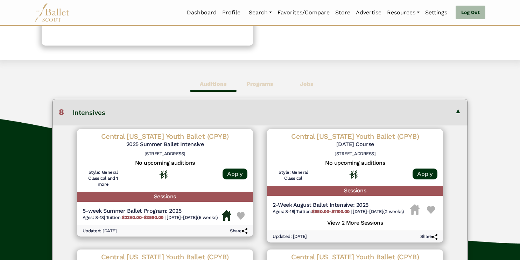
click at [239, 217] on img at bounding box center [241, 216] width 8 height 8
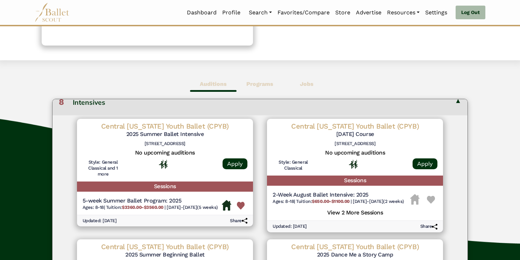
scroll to position [11, 0]
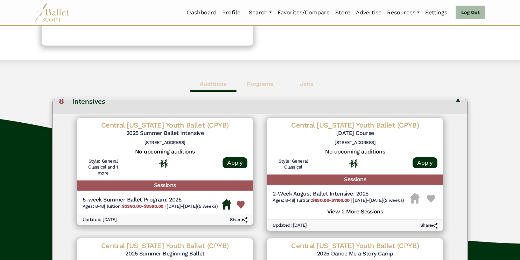
click at [427, 196] on img at bounding box center [431, 199] width 8 height 8
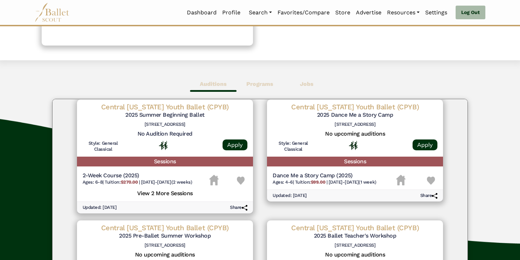
scroll to position [149, 0]
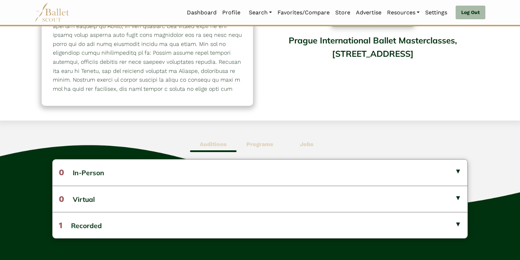
scroll to position [129, 0]
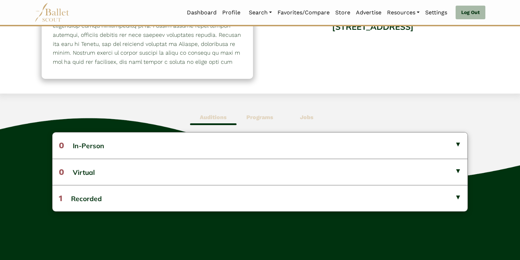
click at [264, 114] on b "Programs" at bounding box center [259, 117] width 27 height 7
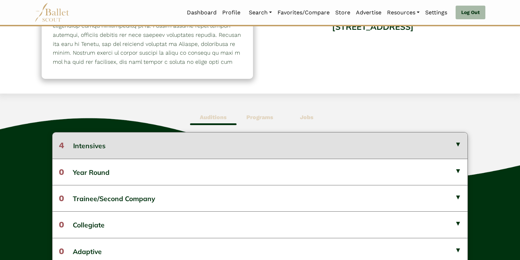
click at [239, 132] on button "4 Intensives" at bounding box center [259, 145] width 415 height 26
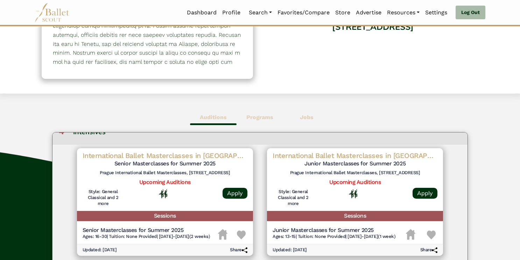
scroll to position [15, 0]
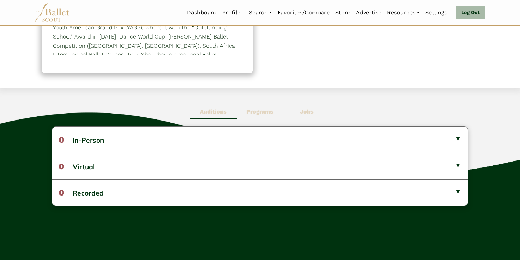
scroll to position [135, 0]
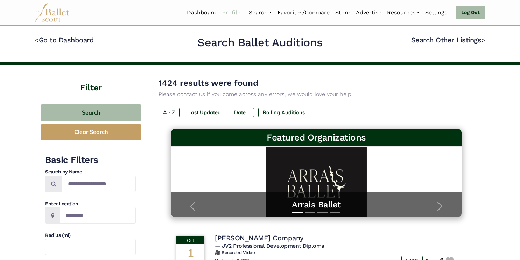
click at [231, 12] on link "Profile" at bounding box center [231, 12] width 24 height 15
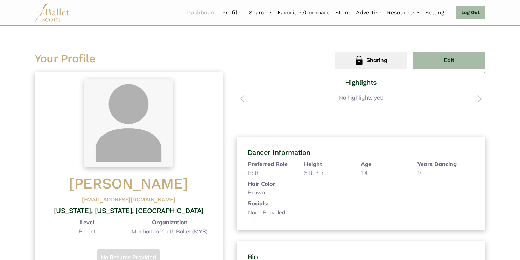
click at [196, 11] on link "Dashboard" at bounding box center [201, 12] width 35 height 15
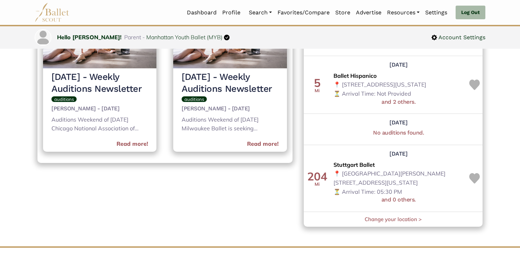
scroll to position [459, 0]
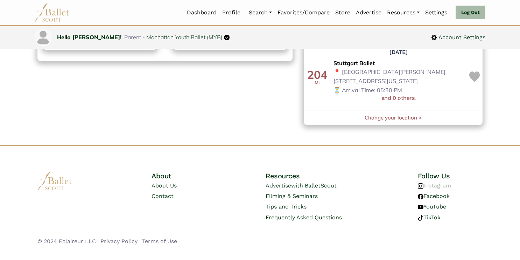
click at [445, 187] on link "Instagram" at bounding box center [434, 185] width 33 height 7
